Goal: Find specific page/section: Find specific page/section

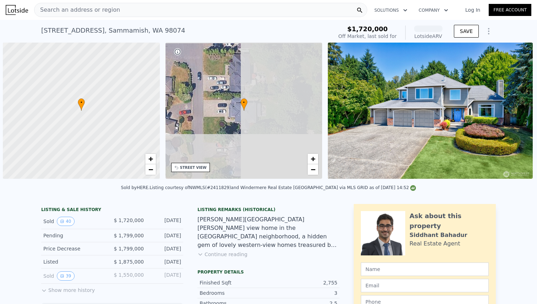
scroll to position [0, 3]
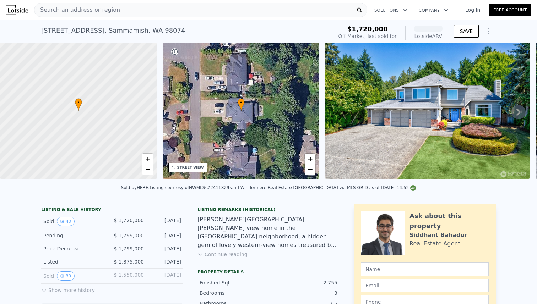
click at [128, 5] on div "Search an address or region" at bounding box center [200, 10] width 333 height 14
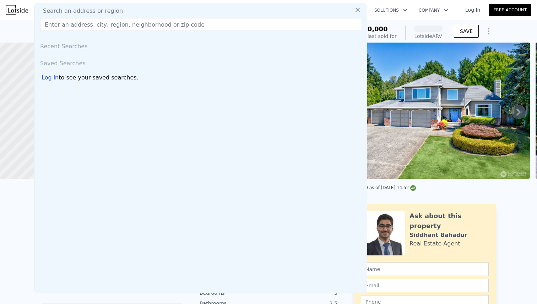
type input "[STREET_ADDRESS]"
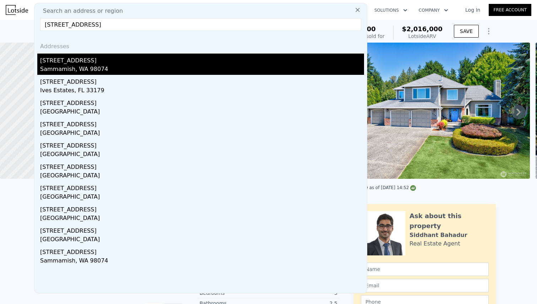
click at [75, 74] on div "Sammamish, WA 98074" at bounding box center [202, 70] width 324 height 10
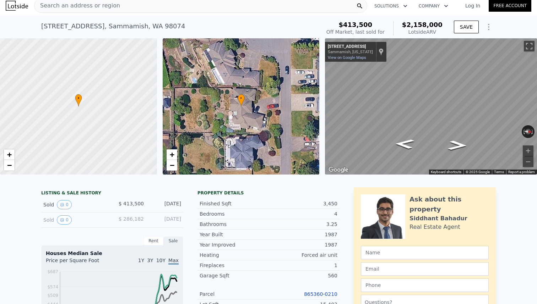
scroll to position [4, 0]
click at [64, 207] on button "0" at bounding box center [64, 205] width 15 height 9
click at [457, 147] on icon "Go North, 208th Ave NE" at bounding box center [457, 146] width 35 height 14
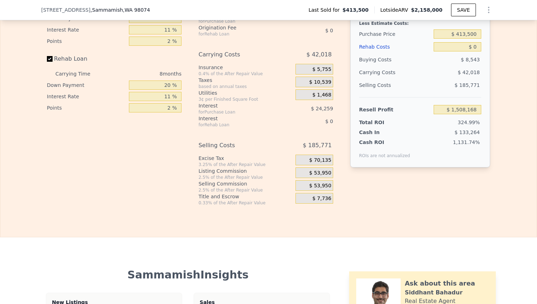
scroll to position [1109, 0]
